Goal: Transaction & Acquisition: Purchase product/service

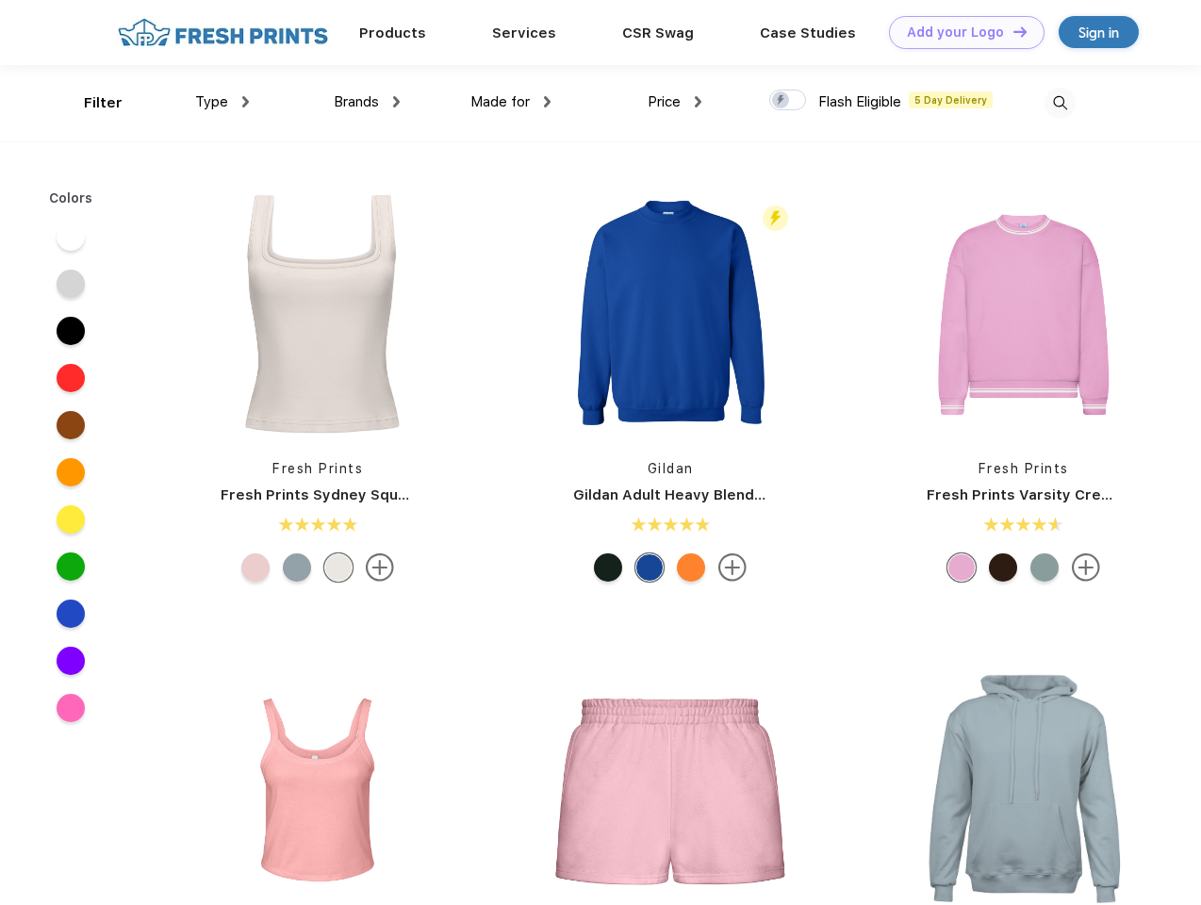
click at [959, 32] on link "Add your Logo Design Tool" at bounding box center [967, 32] width 156 height 33
click at [0, 0] on div "Design Tool" at bounding box center [0, 0] width 0 height 0
click at [1011, 31] on link "Add your Logo Design Tool" at bounding box center [967, 32] width 156 height 33
click at [90, 103] on div "Filter" at bounding box center [103, 103] width 39 height 22
click at [222, 102] on span "Type" at bounding box center [211, 101] width 33 height 17
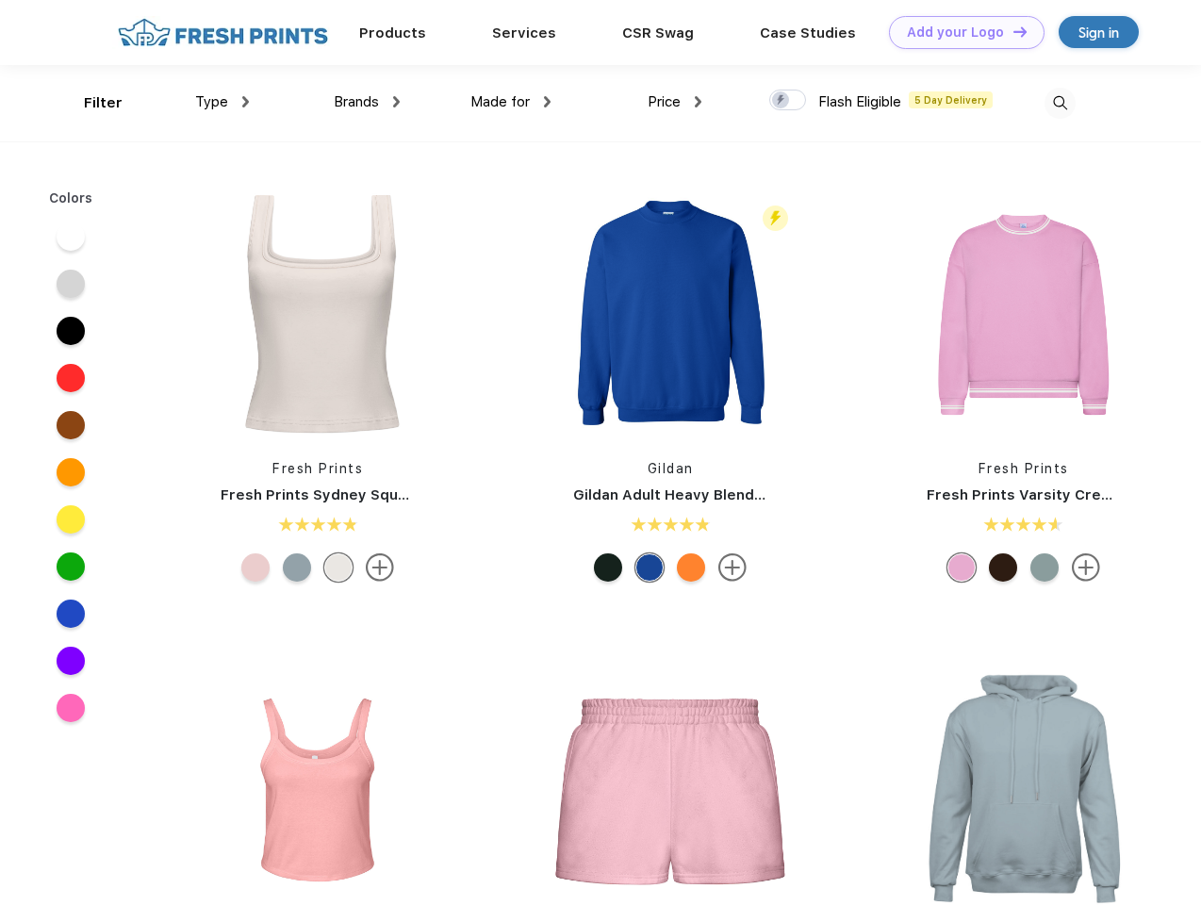
click at [367, 102] on span "Brands" at bounding box center [356, 101] width 45 height 17
click at [511, 102] on span "Made for" at bounding box center [499, 101] width 59 height 17
click at [675, 102] on span "Price" at bounding box center [663, 101] width 33 height 17
click at [788, 101] on div at bounding box center [787, 100] width 37 height 21
click at [781, 101] on input "checkbox" at bounding box center [775, 95] width 12 height 12
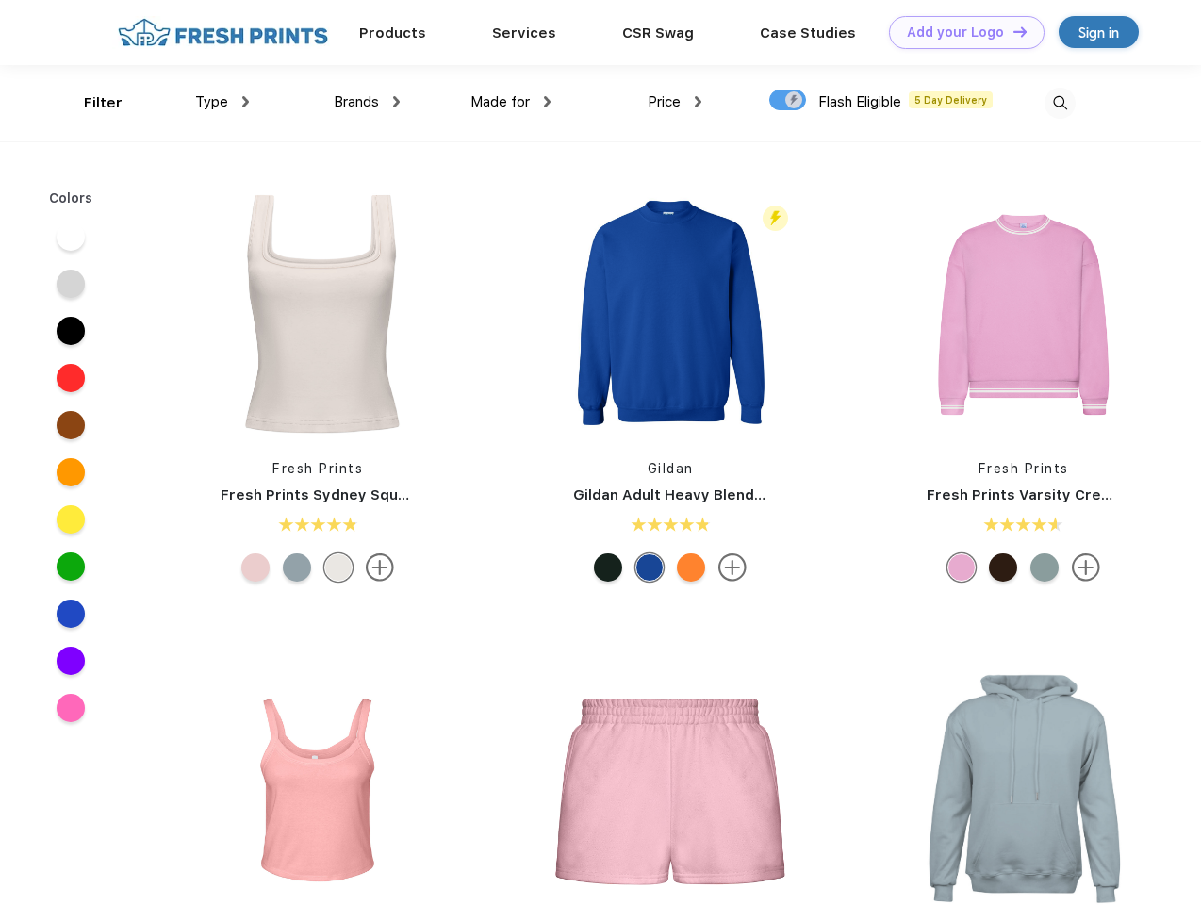
click at [1059, 103] on img at bounding box center [1059, 103] width 31 height 31
